Goal: Transaction & Acquisition: Purchase product/service

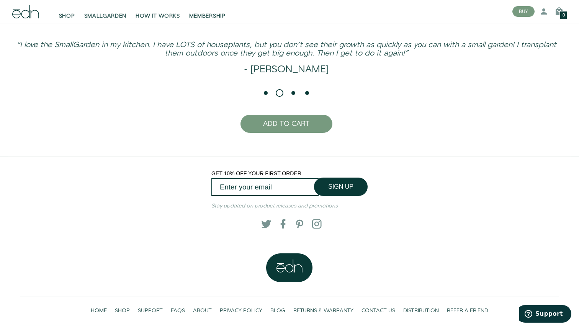
scroll to position [1805, 0]
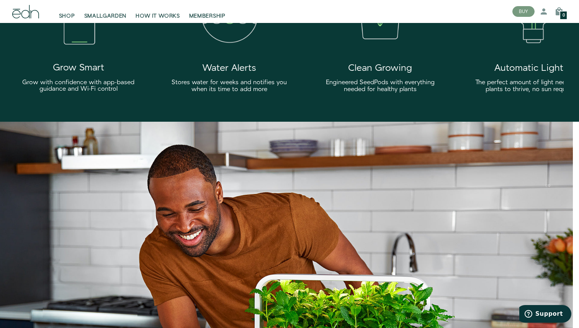
scroll to position [1371, 0]
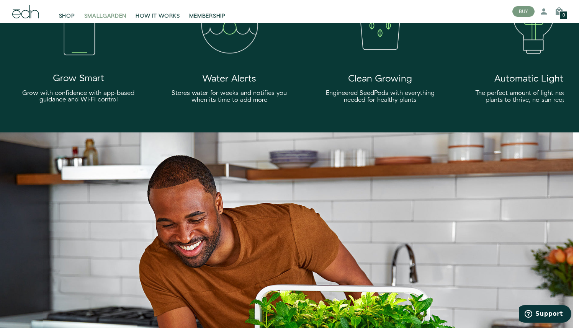
click at [101, 18] on span "SMALLGARDEN" at bounding box center [105, 16] width 42 height 8
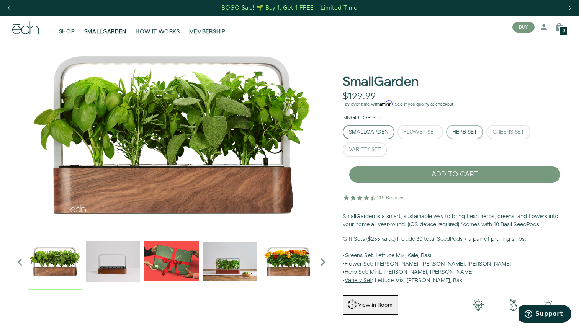
click at [459, 134] on div "Herb Set" at bounding box center [464, 131] width 25 height 5
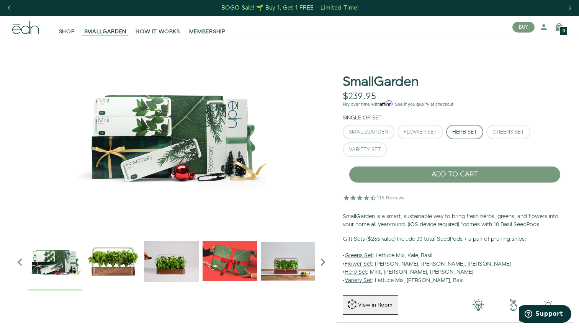
click at [462, 125] on button "Herb Set" at bounding box center [464, 132] width 37 height 15
click at [369, 147] on div "Variety Set" at bounding box center [365, 149] width 32 height 5
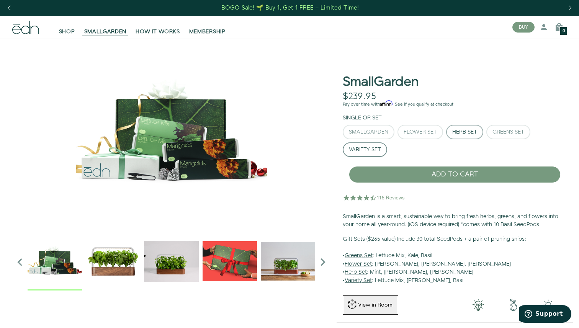
click at [462, 134] on div "Herb Set" at bounding box center [464, 131] width 25 height 5
